Goal: Information Seeking & Learning: Learn about a topic

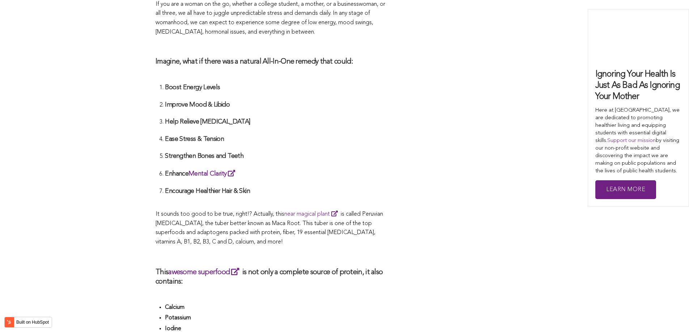
scroll to position [1726, 0]
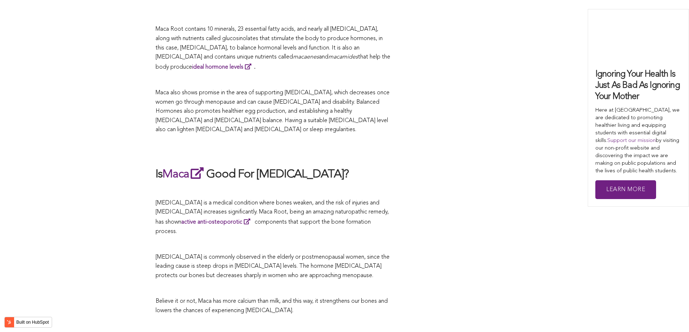
click at [304, 166] on h2 "Is Maca Good For [MEDICAL_DATA]?" at bounding box center [273, 174] width 235 height 17
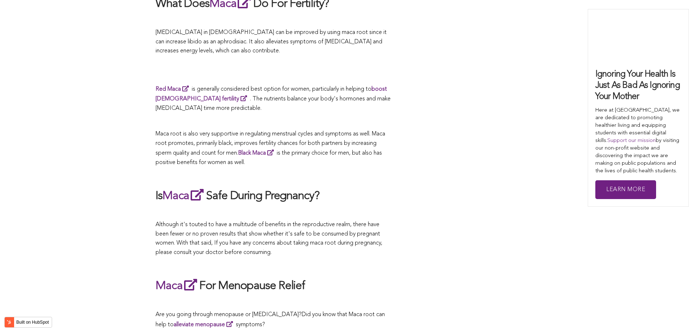
click at [413, 166] on div "CONTRIBUTORS [PERSON_NAME] Share this What Are The Health Benefits of Maca For …" at bounding box center [345, 309] width 378 height 2559
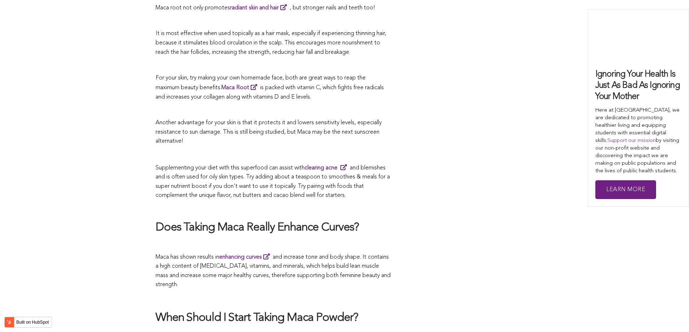
click at [364, 166] on p "Supplementing your diet with this superfood can assist with clearing acne and b…" at bounding box center [273, 182] width 235 height 38
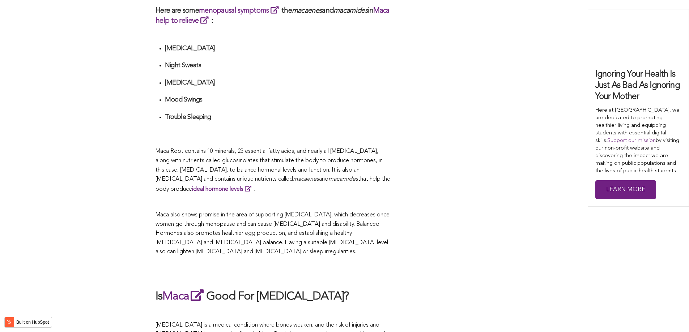
scroll to position [2380, 0]
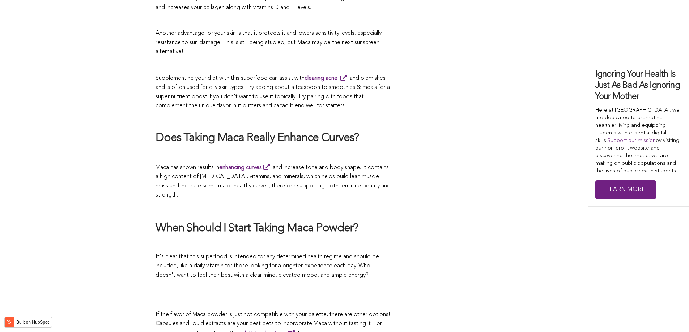
click at [372, 166] on p "Maca has shown results in enhancing curves and increase tone and body shape. It…" at bounding box center [273, 182] width 235 height 38
click at [266, 76] on span "Supplementing your diet with this superfood can assist with clearing acne and b…" at bounding box center [273, 93] width 234 height 34
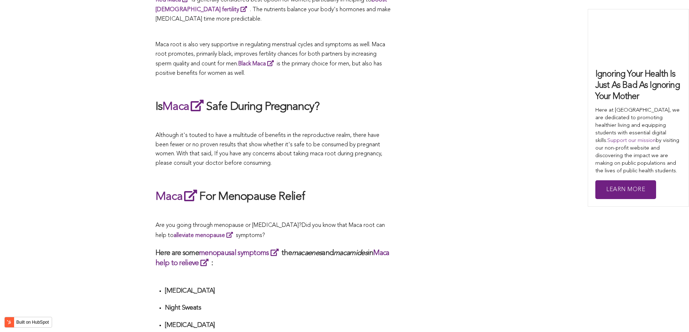
scroll to position [1819, 0]
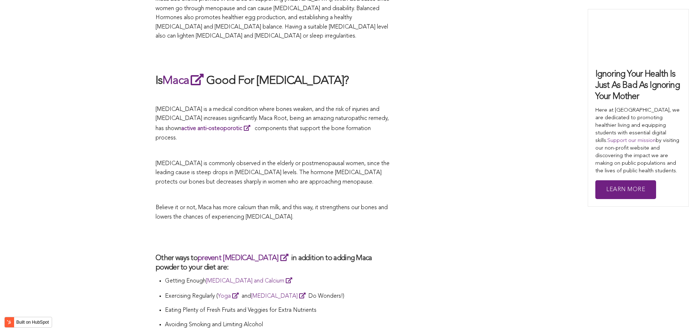
click at [272, 166] on p "[MEDICAL_DATA] is commonly observed in the elderly or postmenopausal women, sin…" at bounding box center [273, 174] width 235 height 28
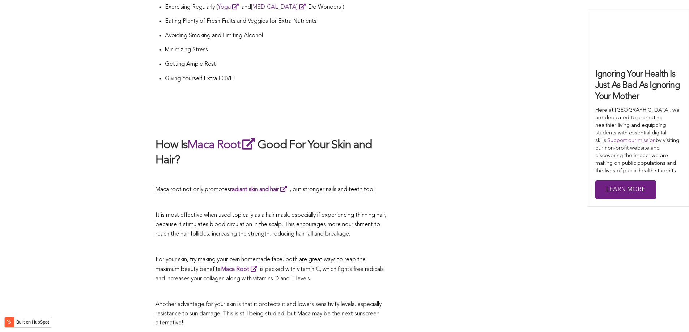
scroll to position [1693, 0]
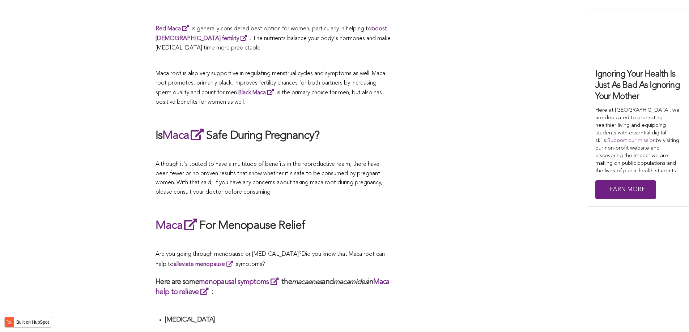
scroll to position [1867, 0]
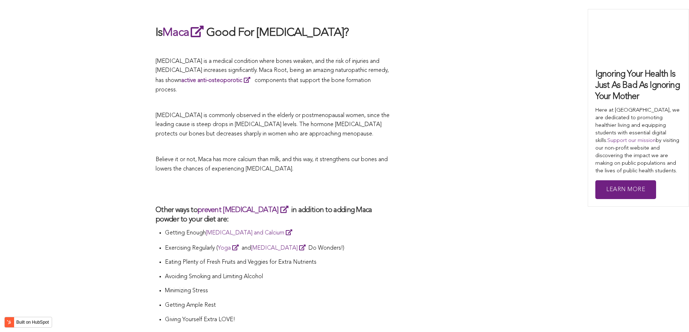
click at [253, 181] on h2 at bounding box center [273, 189] width 235 height 17
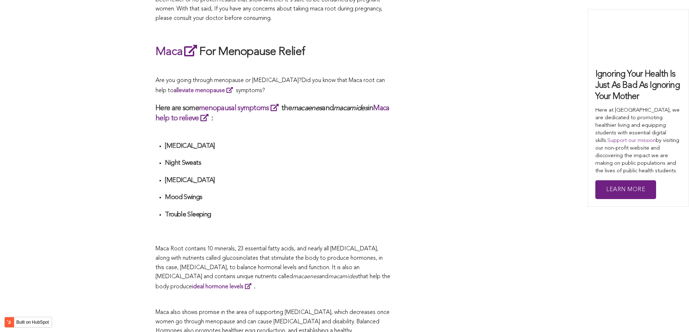
scroll to position [1469, 0]
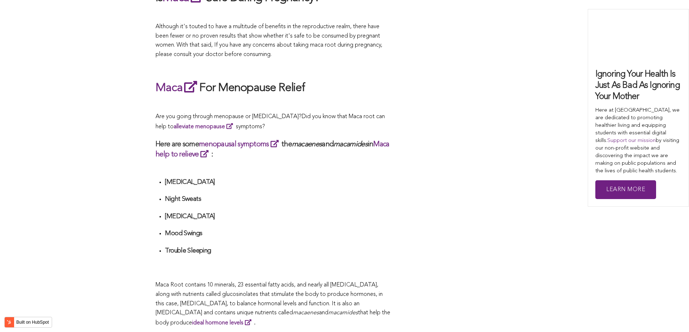
click at [427, 95] on div "CONTRIBUTORS [PERSON_NAME] Share this What Are The Health Benefits of Maca For …" at bounding box center [345, 111] width 378 height 2559
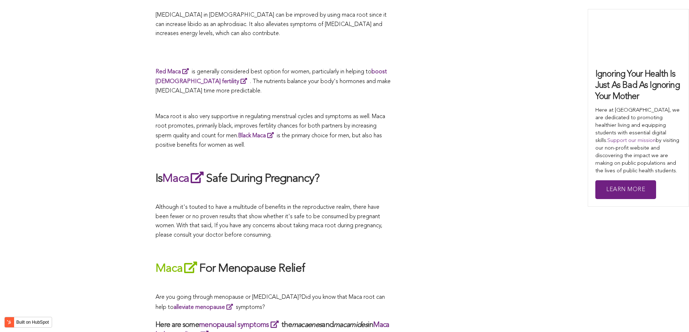
scroll to position [2460, 0]
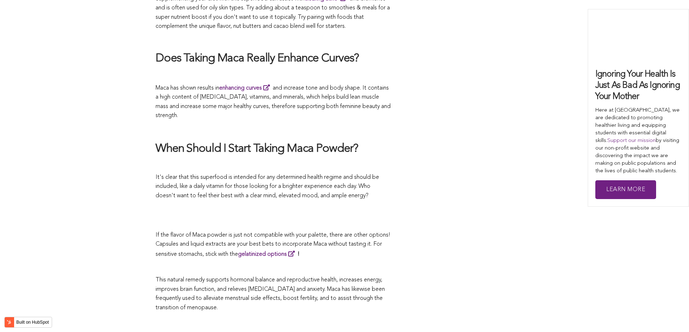
click at [320, 175] on span "It's clear that this superfood is intended for any determined health regime and…" at bounding box center [268, 187] width 224 height 24
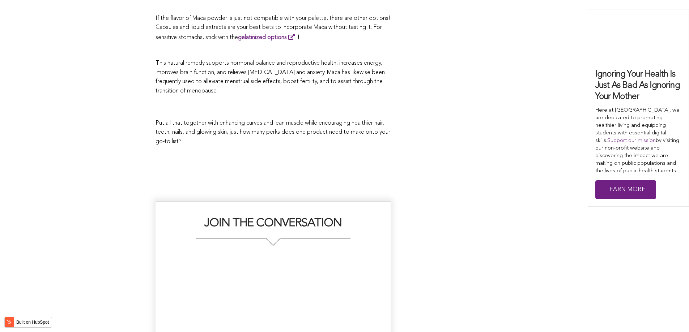
scroll to position [1464, 0]
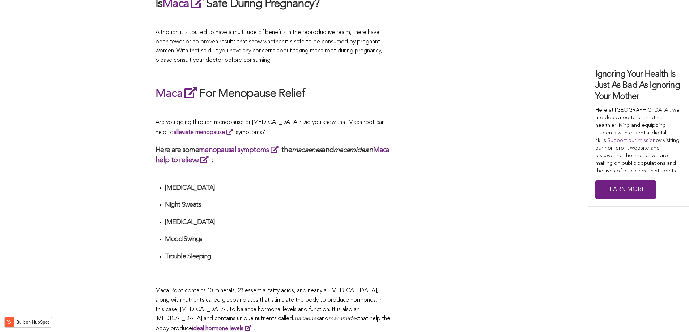
click at [307, 166] on div "What Are The Health Benefits of Maca For Women ? Hi [DEMOGRAPHIC_DATA], have yo…" at bounding box center [273, 165] width 235 height 2463
